Goal: Task Accomplishment & Management: Use online tool/utility

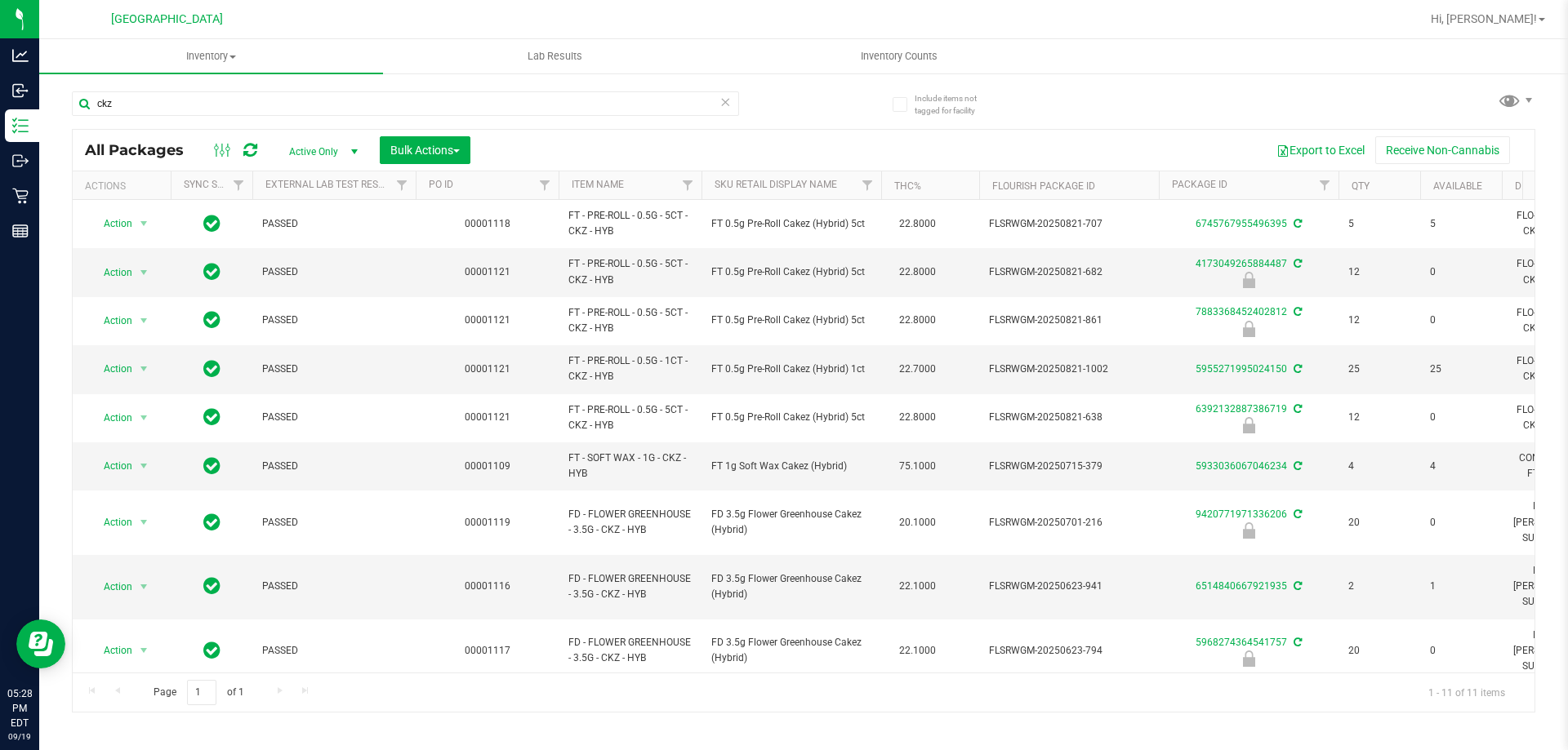
scroll to position [71, 0]
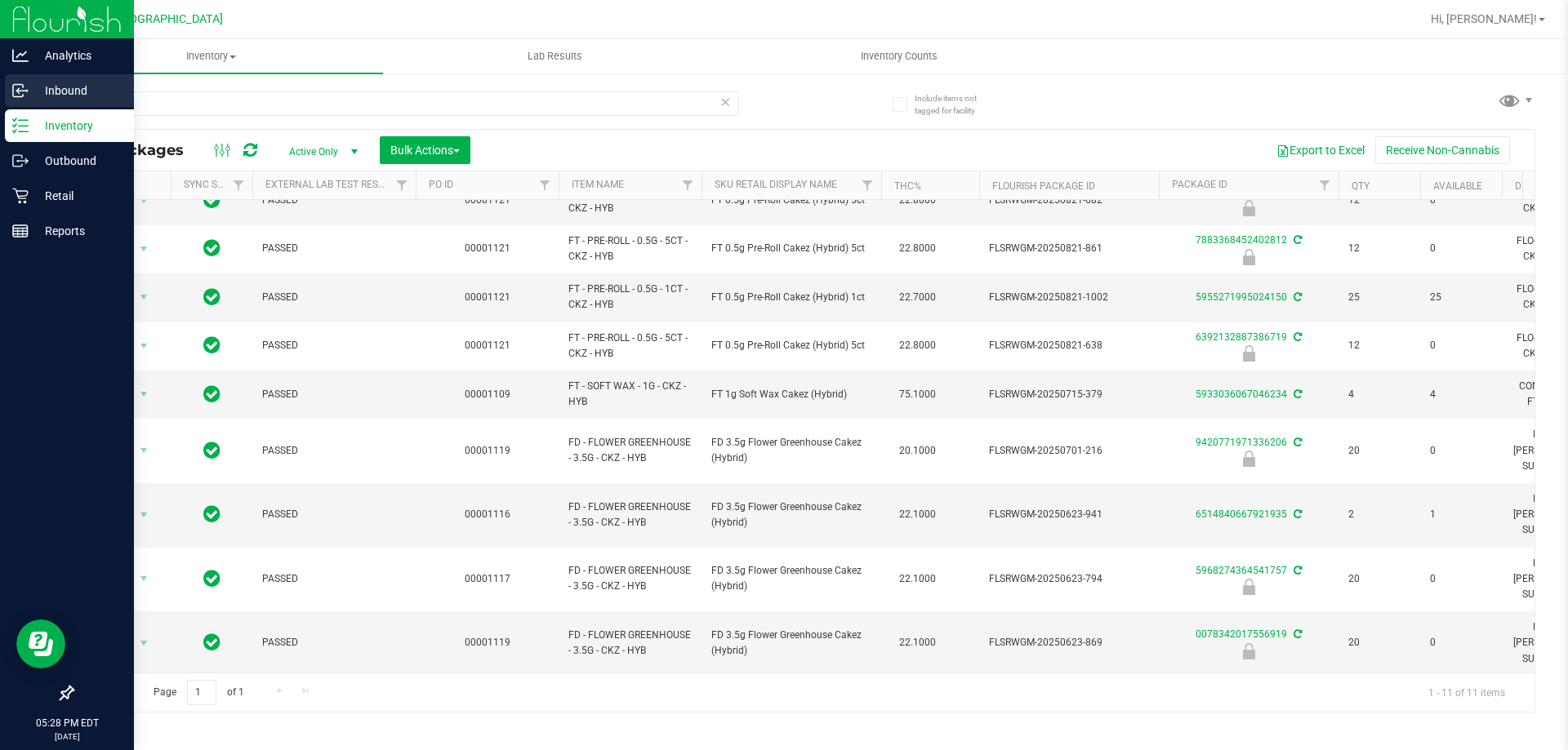
drag, startPoint x: 441, startPoint y: 98, endPoint x: 0, endPoint y: 90, distance: 441.1
click at [0, 90] on div "Analytics Inbound Inventory Outbound Retail Reports 05:28 PM EDT [DATE] 09/19 […" at bounding box center [784, 375] width 1568 height 750
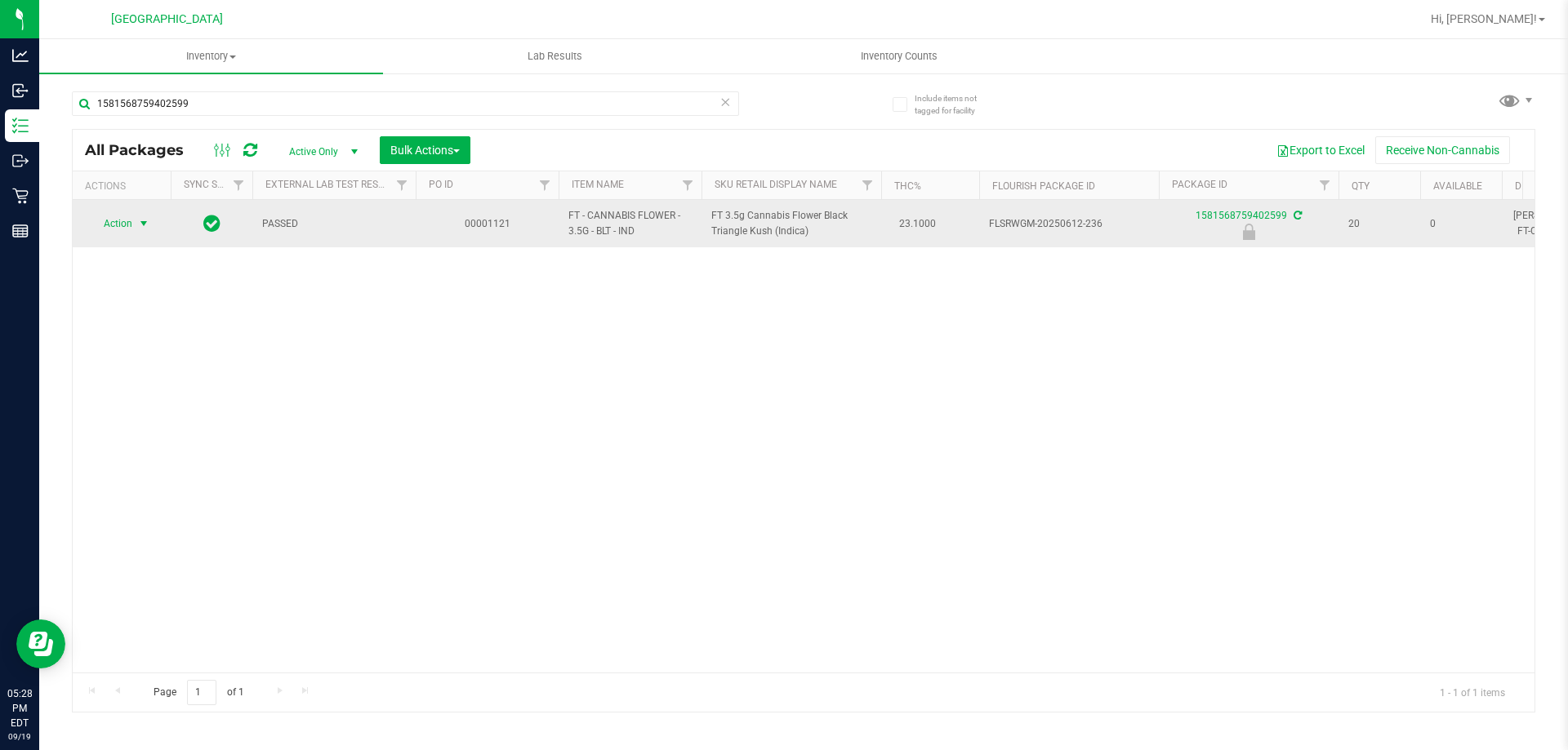
type input "1581568759402599"
click at [140, 225] on span "select" at bounding box center [144, 223] width 13 height 13
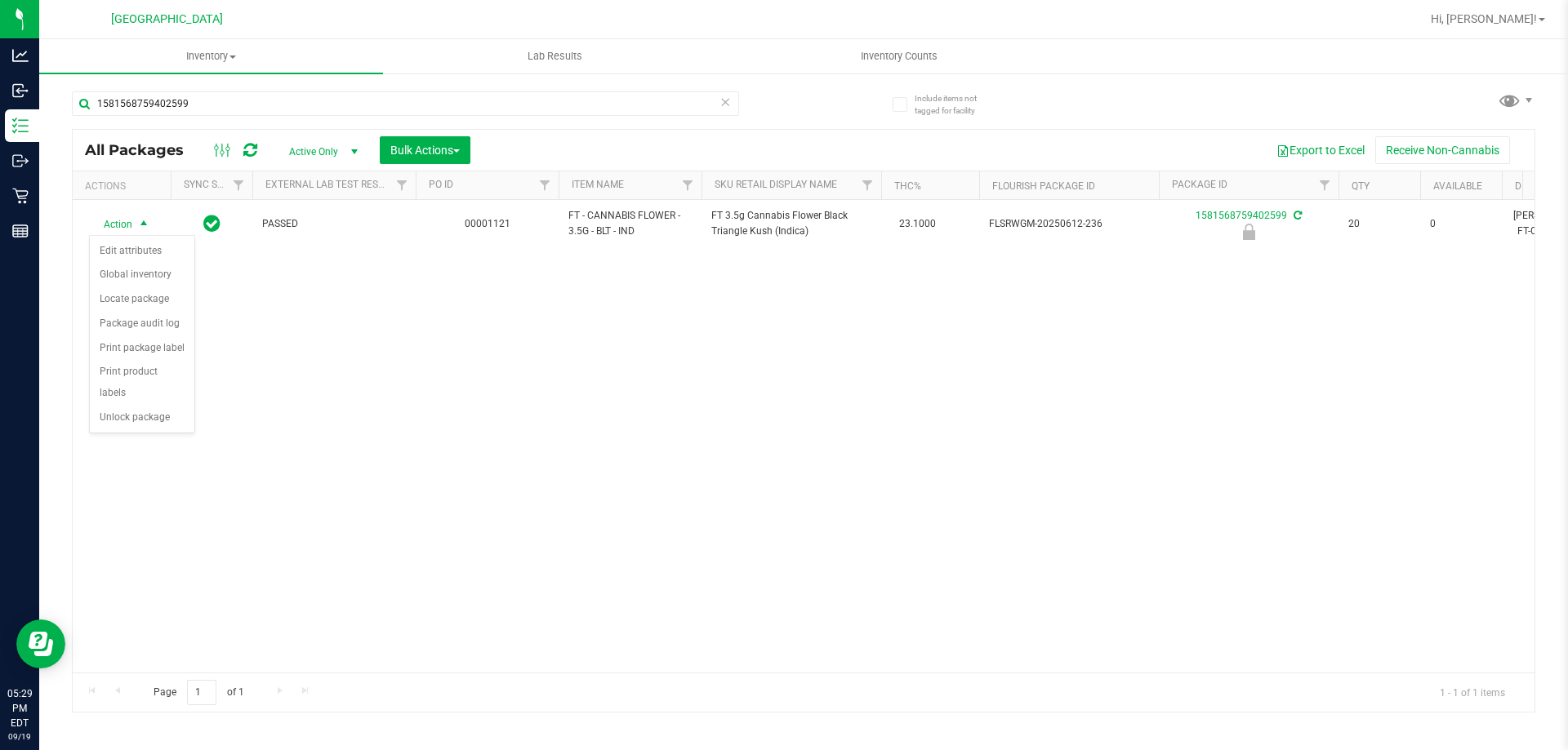
click at [157, 409] on div "Action Edit attributes Global inventory Locate package Package audit log Print …" at bounding box center [141, 334] width 106 height 198
click at [151, 406] on li "Unlock package" at bounding box center [142, 418] width 105 height 24
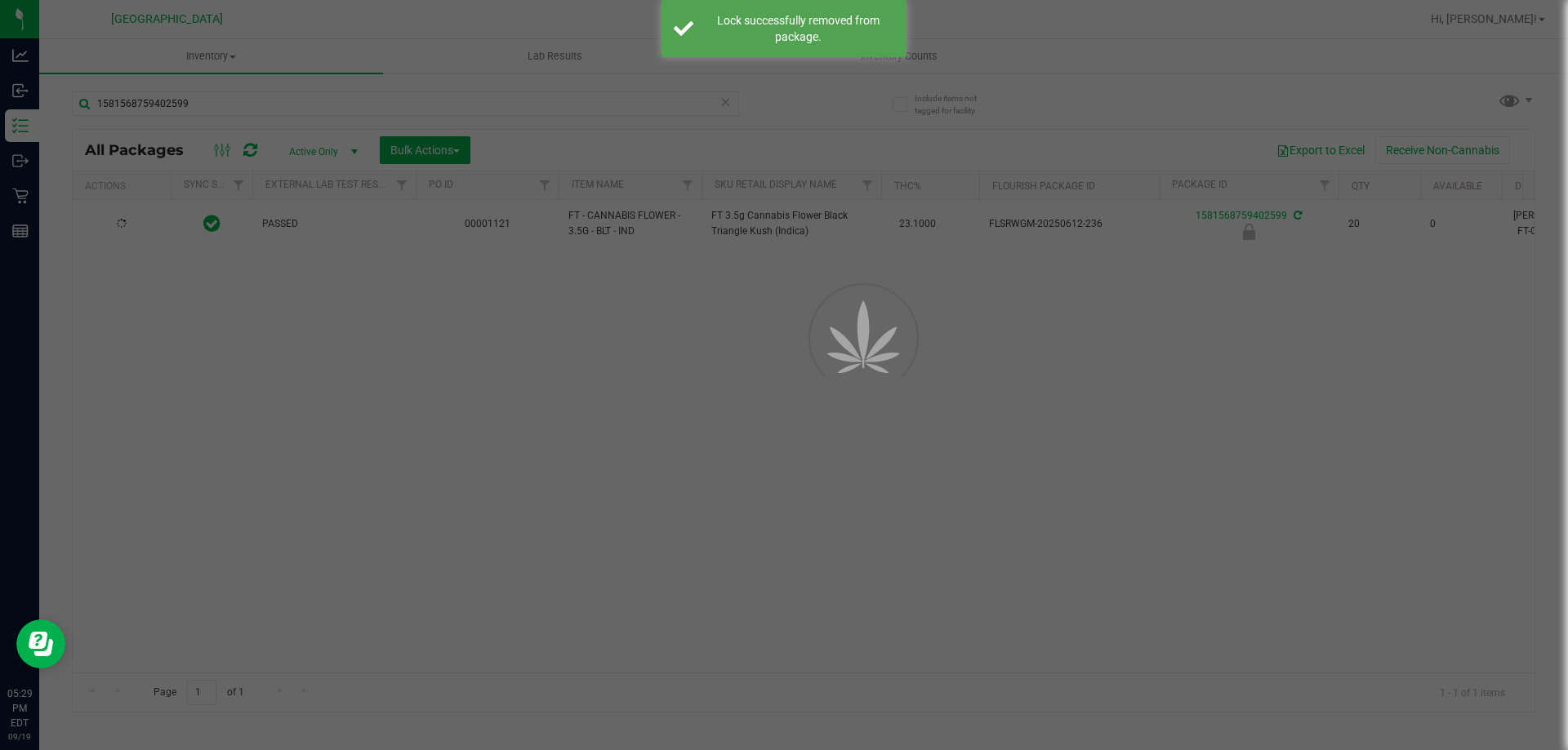
click at [845, 485] on div at bounding box center [784, 375] width 1568 height 750
